Goal: Task Accomplishment & Management: Manage account settings

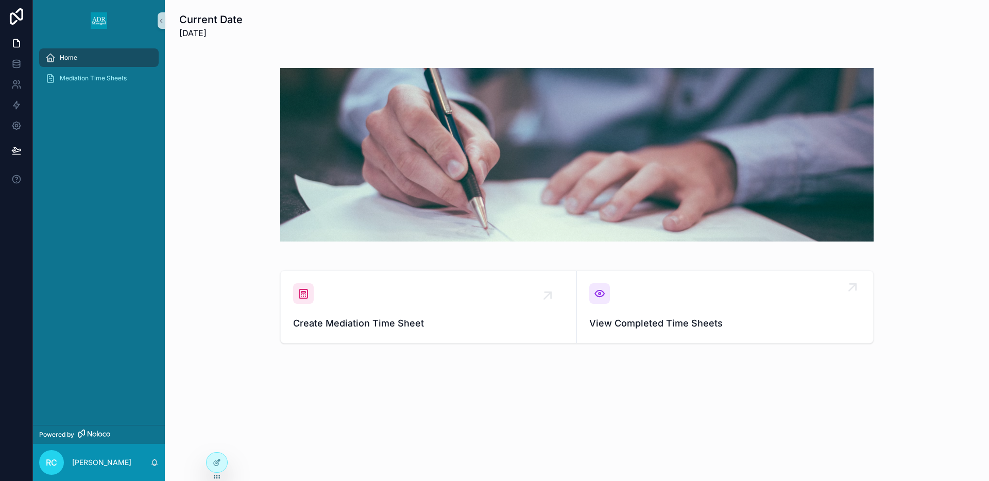
click at [614, 299] on div "View Completed Time Sheets" at bounding box center [724, 306] width 271 height 47
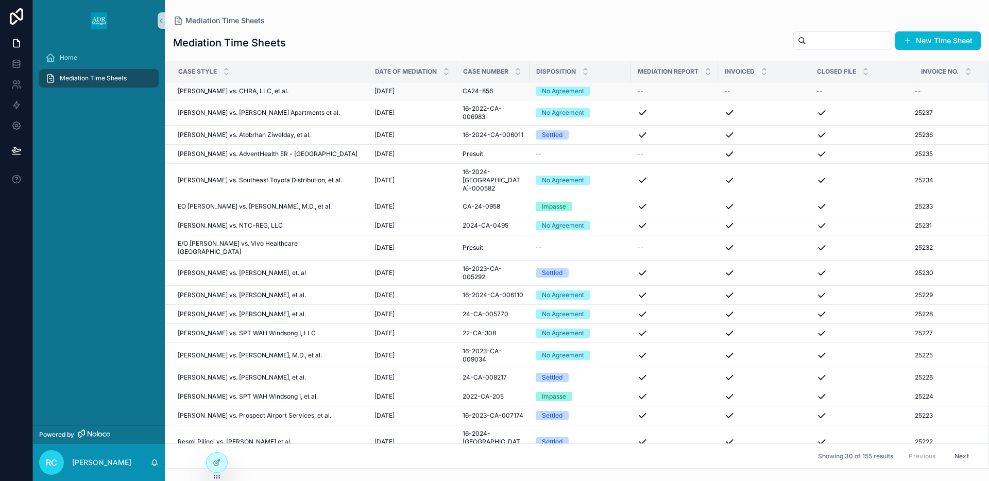
click at [252, 93] on span "[PERSON_NAME] vs. CHRA, LLC, et al." at bounding box center [233, 91] width 111 height 8
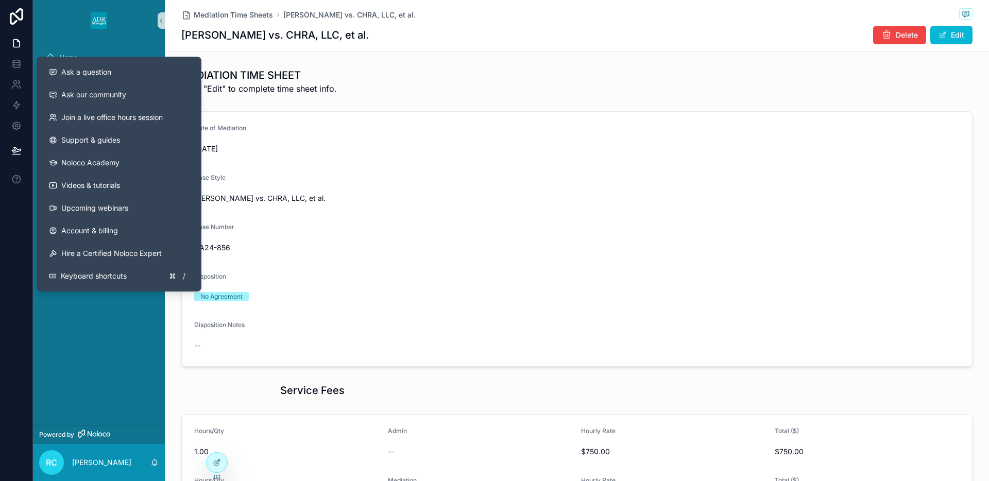
click at [387, 71] on div "MEDIATION TIME SHEET Click "Edit" to complete time sheet info." at bounding box center [576, 81] width 791 height 27
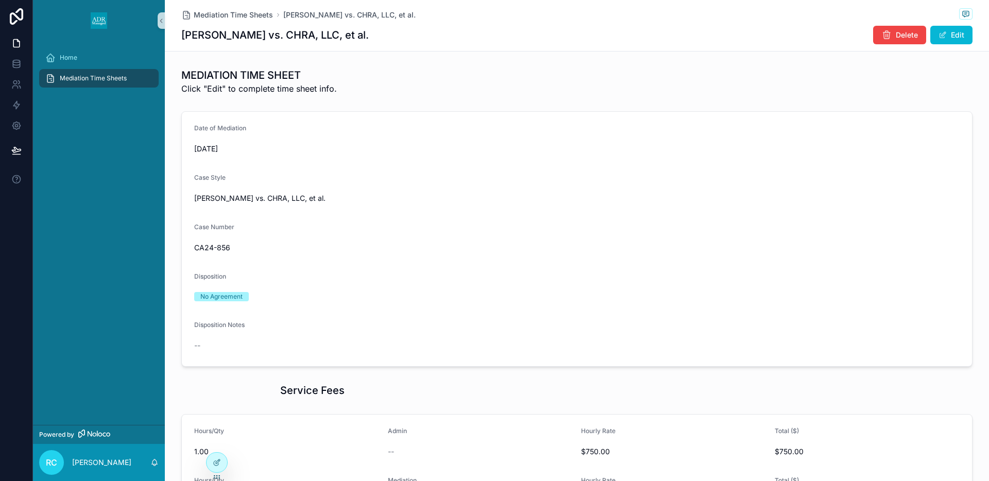
click at [92, 76] on span "Mediation Time Sheets" at bounding box center [93, 78] width 67 height 8
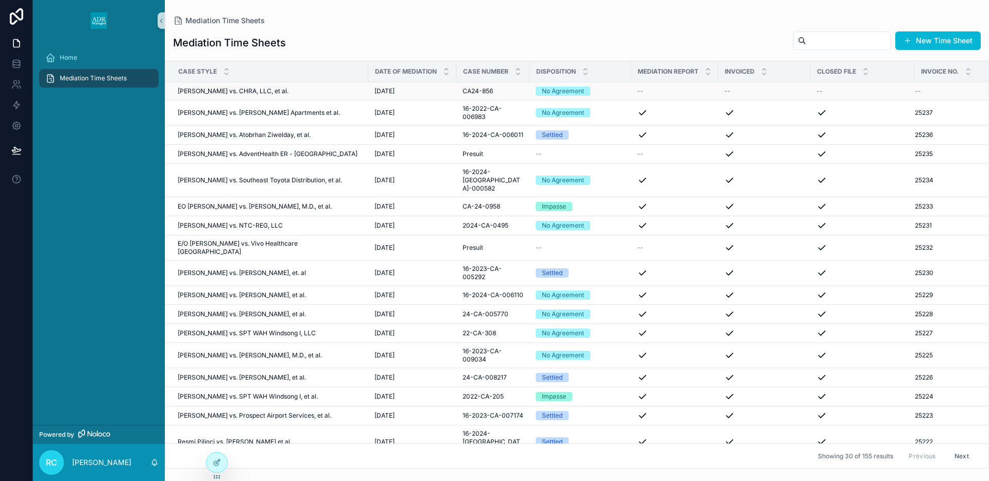
click at [476, 92] on span "CA24-856" at bounding box center [478, 91] width 30 height 8
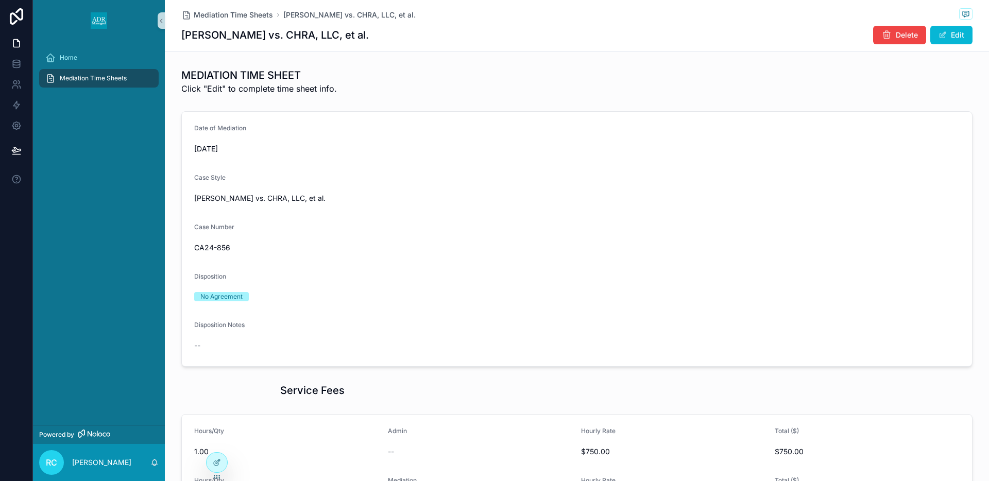
drag, startPoint x: 945, startPoint y: 35, endPoint x: 919, endPoint y: 61, distance: 36.4
click at [945, 36] on span "scrollable content" at bounding box center [942, 35] width 8 height 8
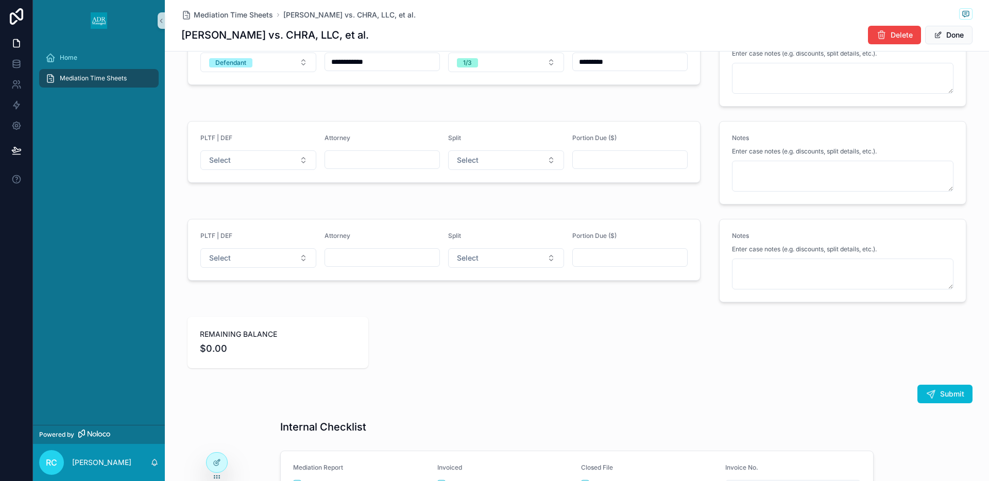
scroll to position [1467, 0]
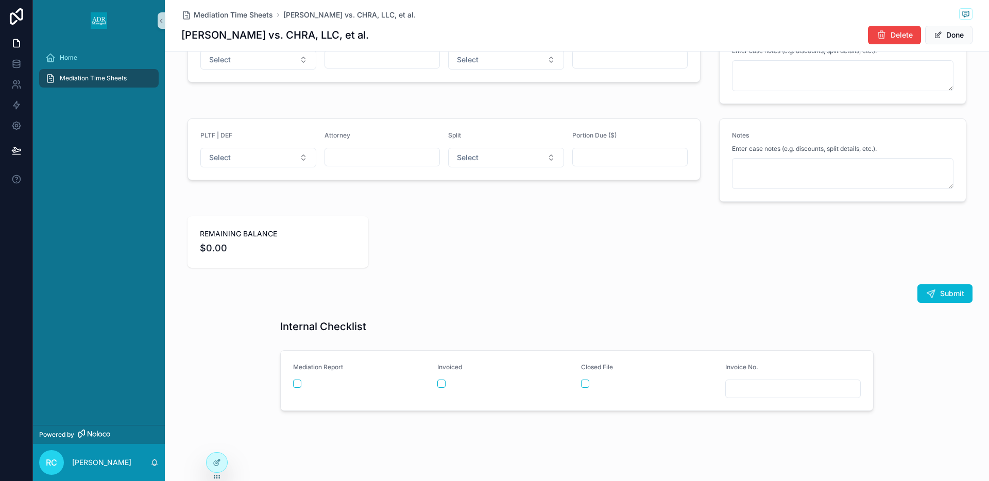
click at [750, 385] on input "scrollable content" at bounding box center [793, 389] width 135 height 14
type input "*****"
click at [584, 382] on button "scrollable content" at bounding box center [585, 384] width 8 height 8
click at [296, 385] on button "scrollable content" at bounding box center [297, 384] width 8 height 8
click at [945, 36] on button "Done" at bounding box center [948, 35] width 47 height 19
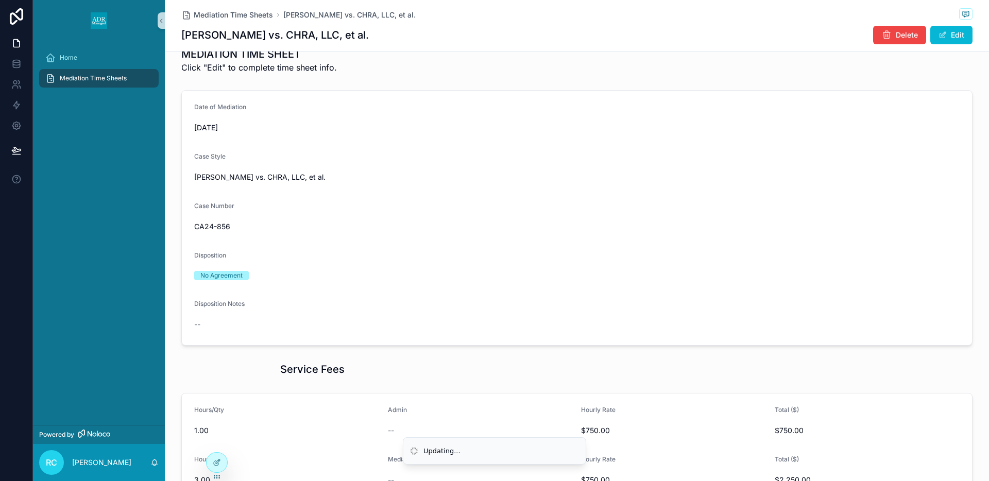
scroll to position [0, 0]
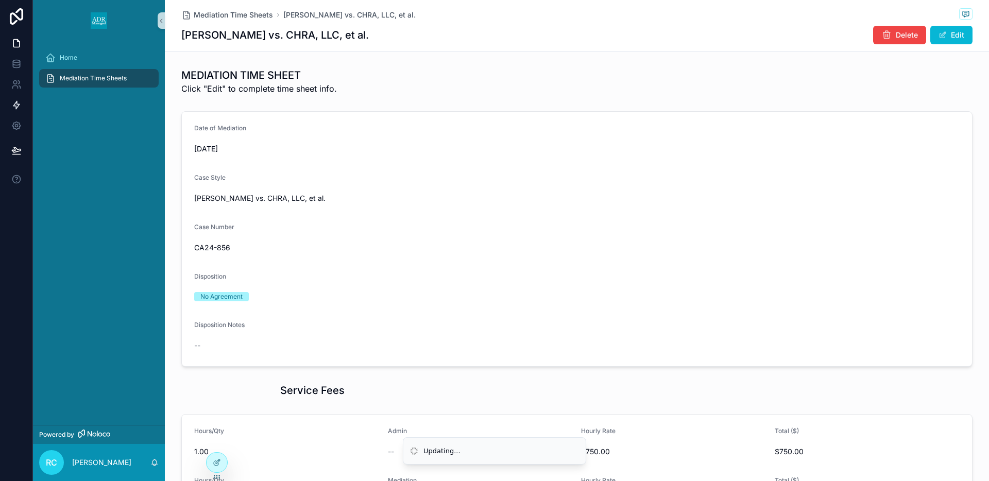
click at [107, 77] on span "Mediation Time Sheets" at bounding box center [93, 78] width 67 height 8
